Goal: Task Accomplishment & Management: Manage account settings

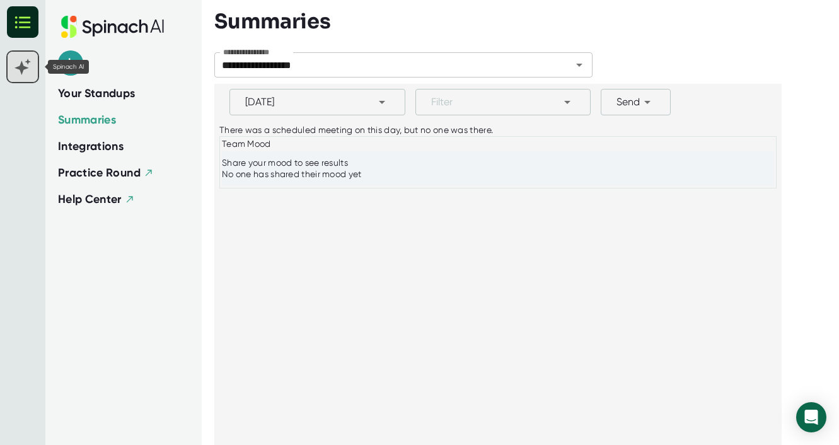
click at [26, 76] on rect at bounding box center [23, 67] width 30 height 30
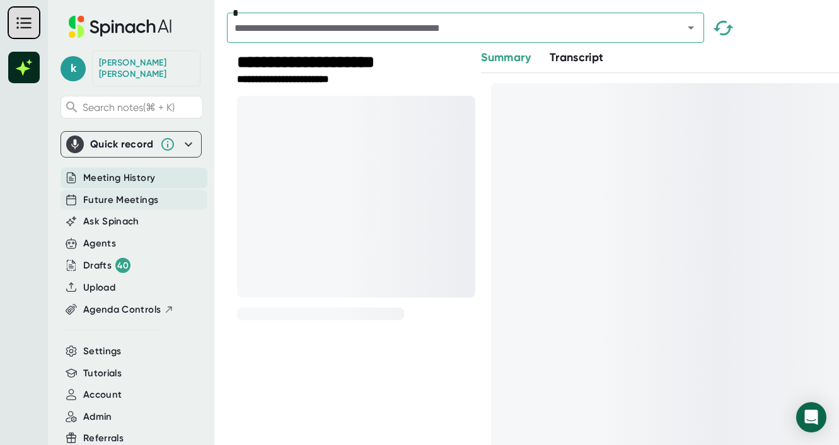
click at [106, 193] on span "Future Meetings" at bounding box center [120, 200] width 75 height 14
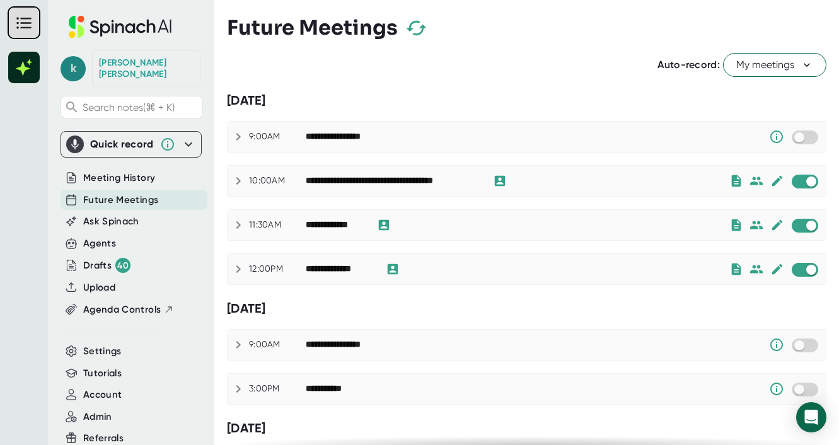
click at [77, 60] on span "k" at bounding box center [73, 68] width 25 height 25
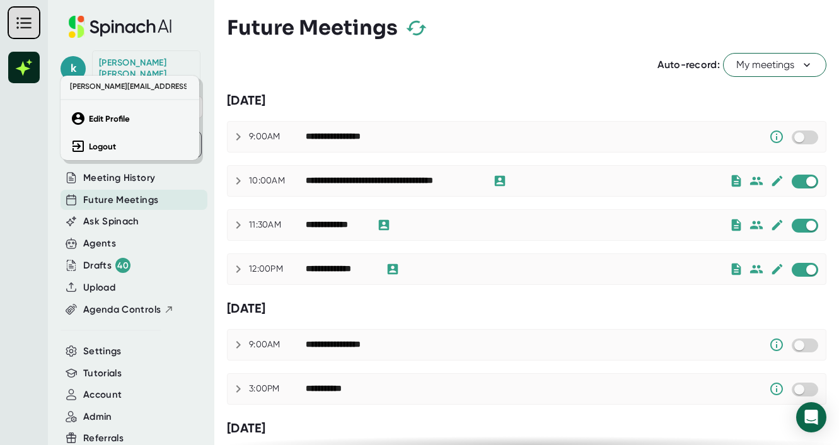
click at [425, 74] on div at bounding box center [419, 222] width 839 height 445
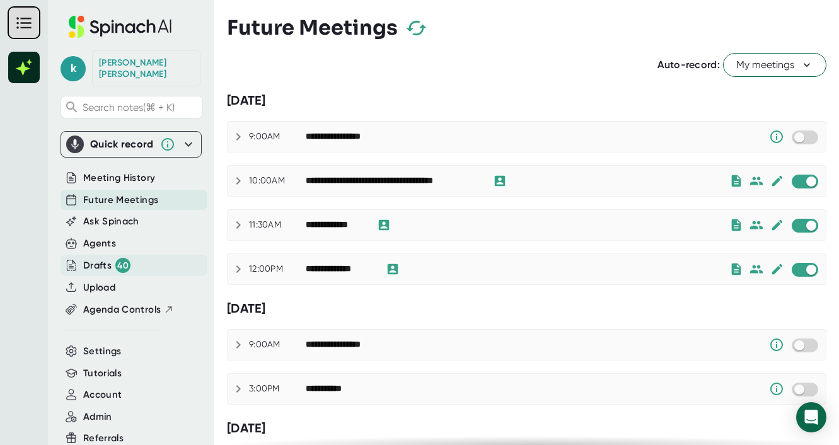
click at [139, 255] on div "Drafts 40" at bounding box center [134, 265] width 147 height 21
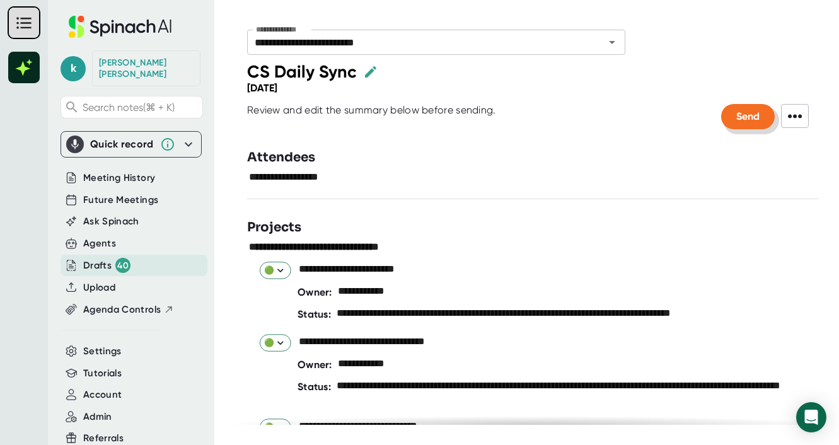
click at [753, 117] on span "Send" at bounding box center [747, 116] width 23 height 12
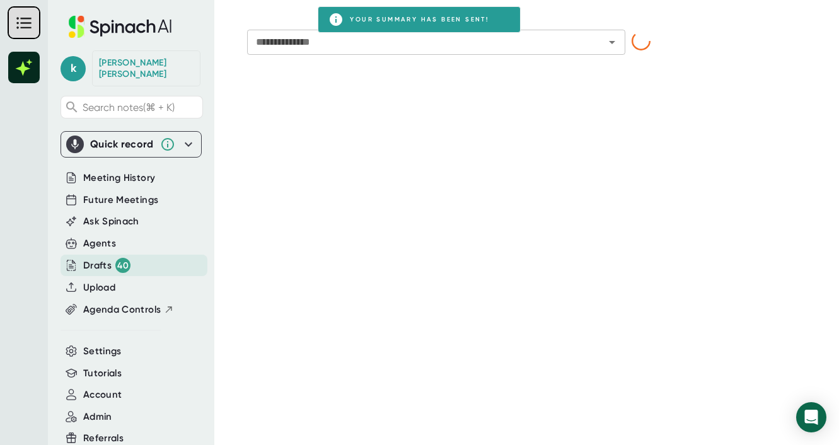
type input "**********"
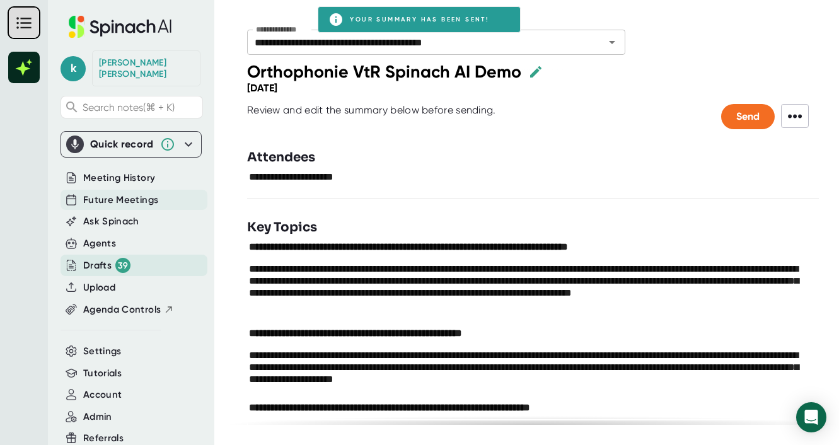
click at [112, 193] on span "Future Meetings" at bounding box center [120, 200] width 75 height 14
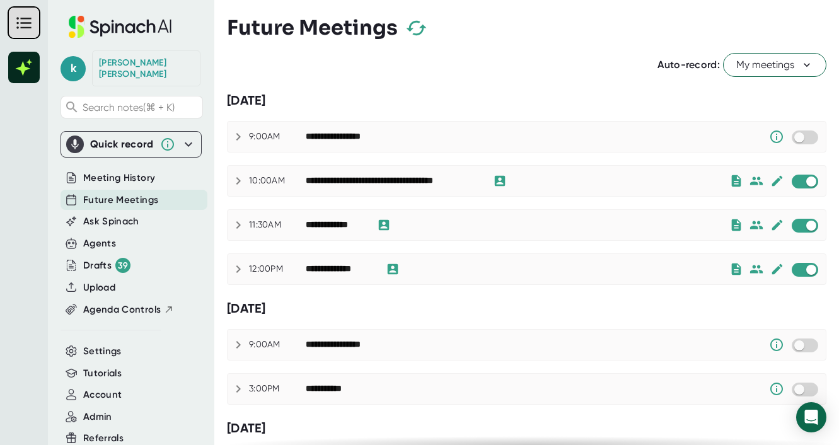
click at [425, 25] on icon "button" at bounding box center [416, 28] width 22 height 22
click at [418, 25] on div "Future Meetings" at bounding box center [526, 27] width 599 height 37
click at [802, 184] on input "checkbox" at bounding box center [811, 181] width 36 height 11
click at [802, 184] on input "checkbox" at bounding box center [799, 181] width 36 height 11
click at [413, 29] on icon "button" at bounding box center [416, 28] width 22 height 22
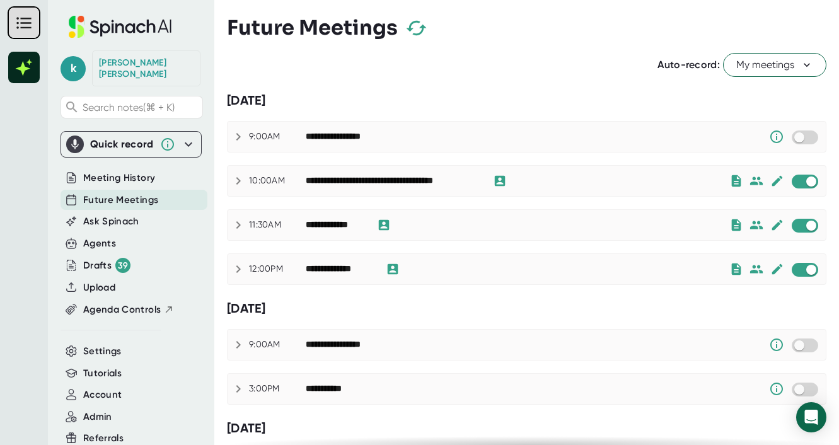
click at [419, 26] on icon "button" at bounding box center [416, 28] width 20 height 14
click at [420, 24] on icon "button" at bounding box center [416, 28] width 22 height 22
click at [799, 188] on div "**********" at bounding box center [527, 181] width 598 height 30
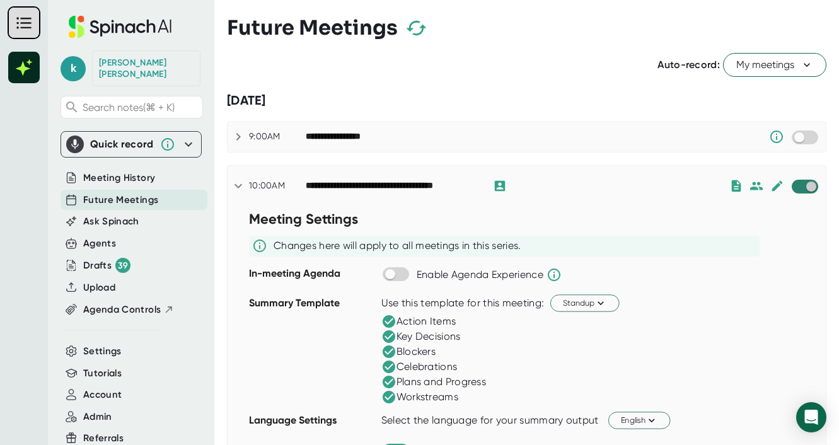
click at [799, 188] on input "checkbox" at bounding box center [811, 186] width 36 height 11
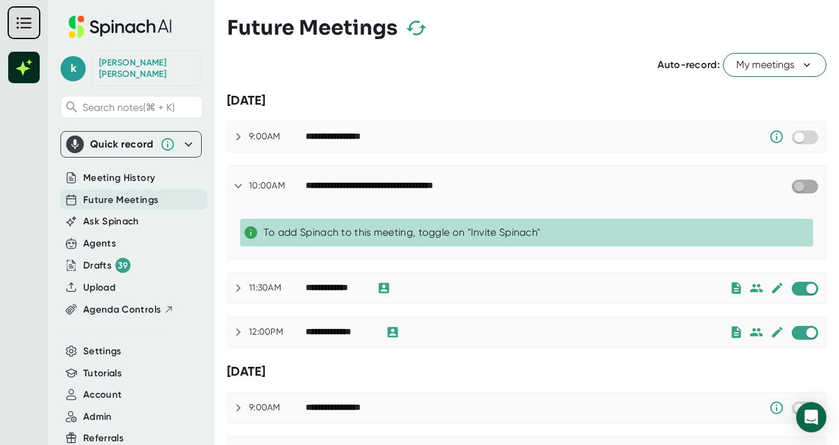
click at [799, 189] on input "checkbox" at bounding box center [799, 186] width 36 height 11
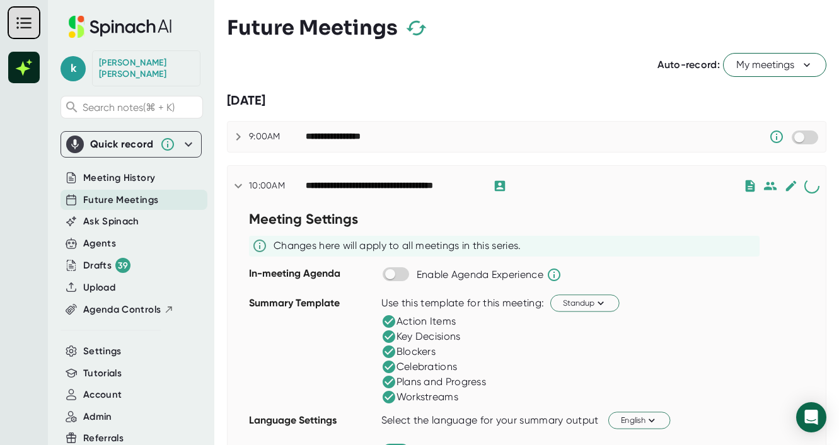
click at [236, 187] on icon at bounding box center [238, 185] width 15 height 15
